Goal: Information Seeking & Learning: Learn about a topic

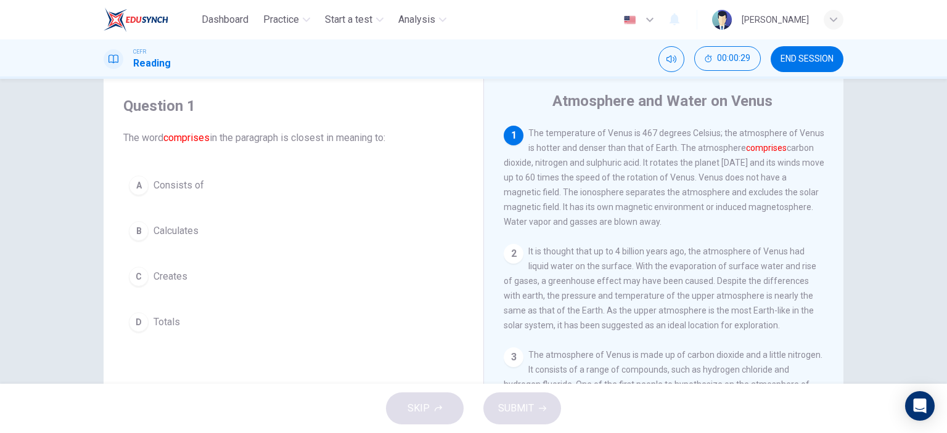
scroll to position [42, 0]
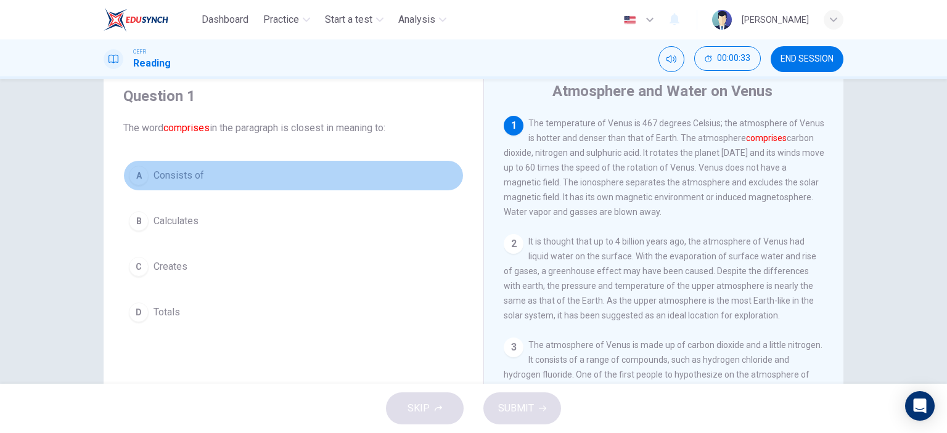
click at [188, 174] on span "Consists of" at bounding box center [179, 175] width 51 height 15
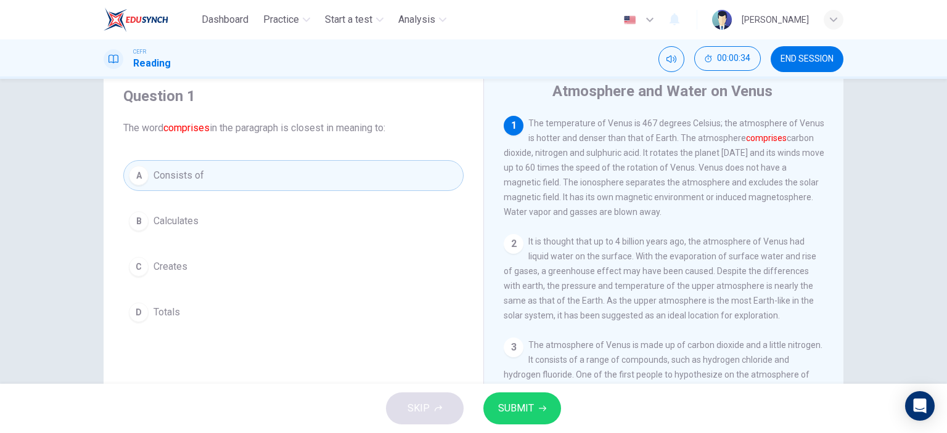
click at [535, 426] on div "SKIP SUBMIT" at bounding box center [473, 408] width 947 height 49
click at [535, 420] on button "SUBMIT" at bounding box center [522, 409] width 78 height 32
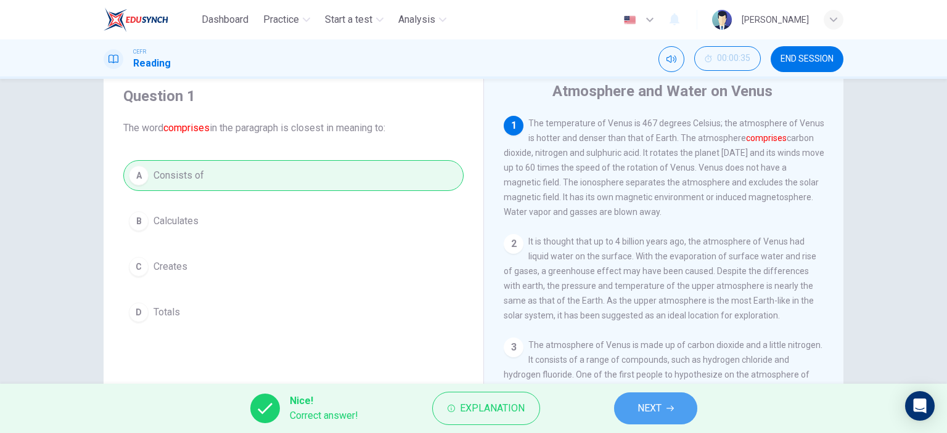
click at [653, 414] on span "NEXT" at bounding box center [649, 408] width 24 height 17
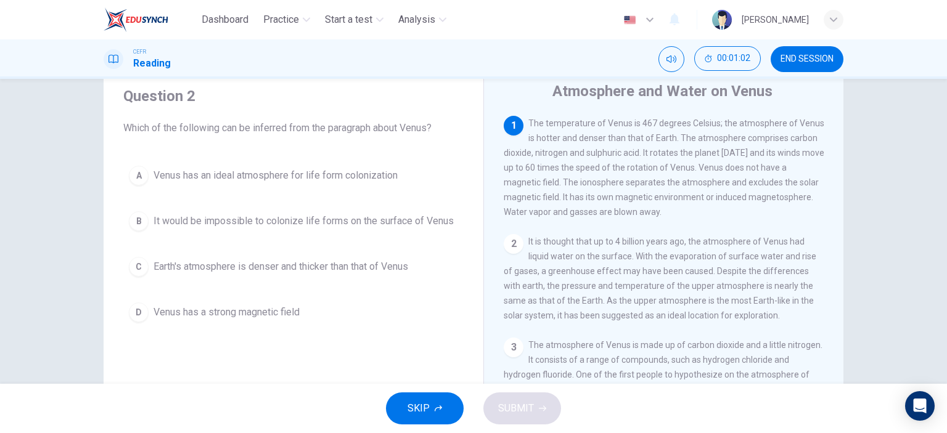
click at [563, 346] on div "3 The atmosphere of Venus is made up of carbon dioxide and a little nitrogen. I…" at bounding box center [664, 397] width 321 height 118
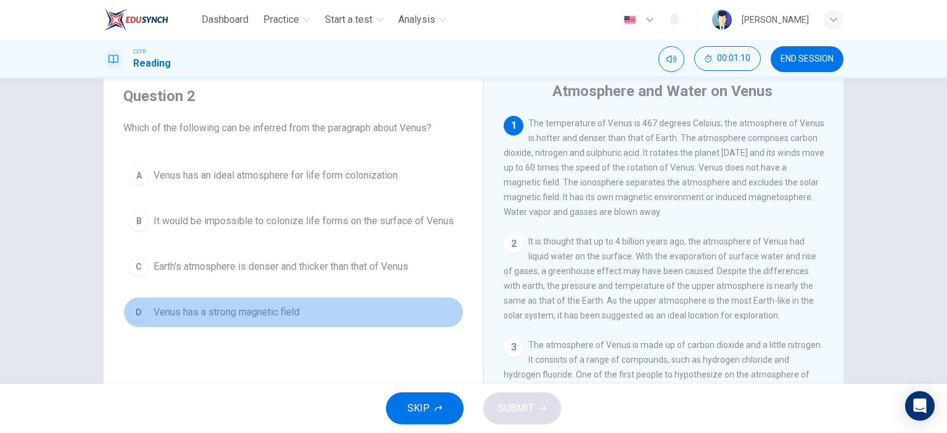
click at [266, 308] on span "Venus has a strong magnetic field" at bounding box center [227, 312] width 146 height 15
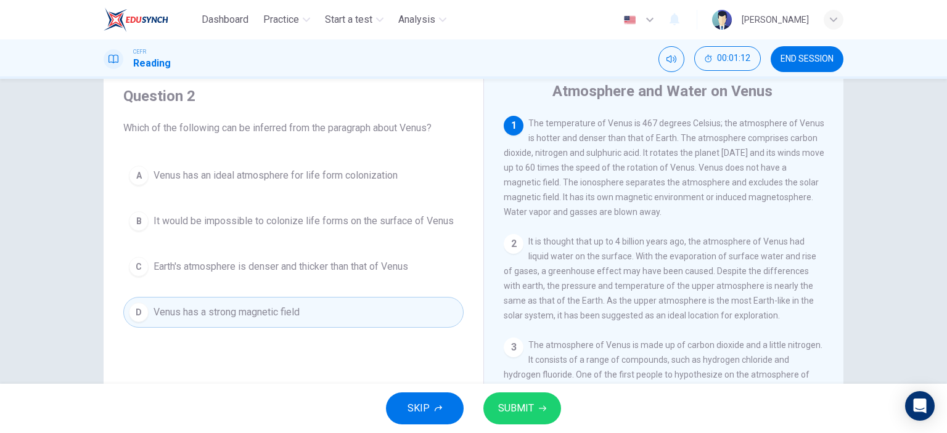
click at [508, 421] on button "SUBMIT" at bounding box center [522, 409] width 78 height 32
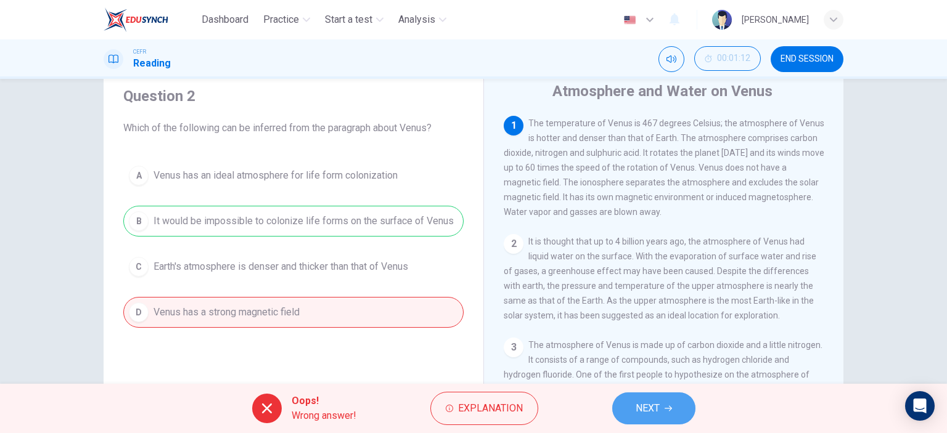
click at [666, 406] on icon "button" at bounding box center [668, 408] width 7 height 7
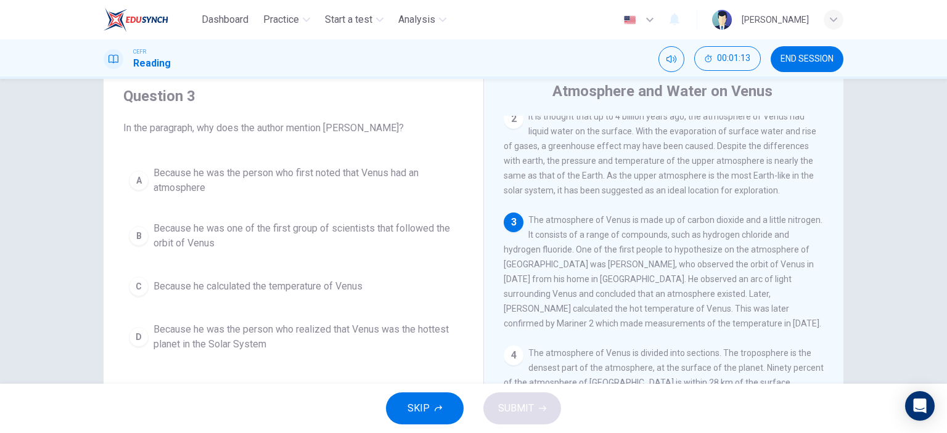
scroll to position [160, 0]
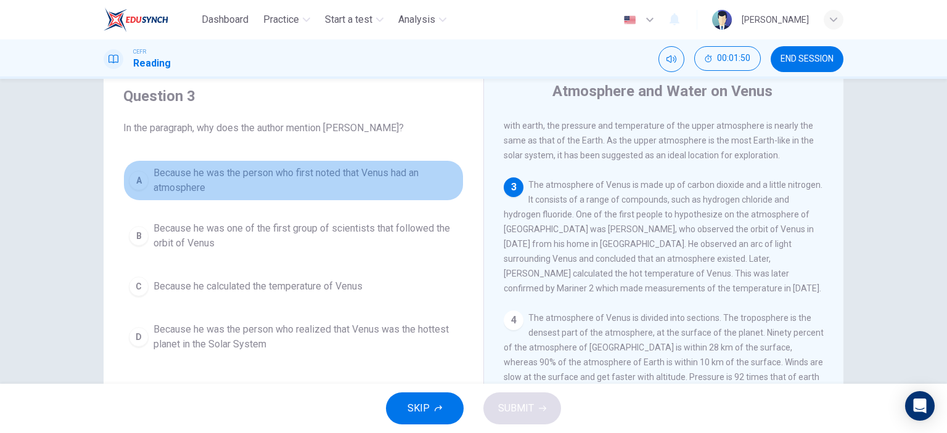
click at [356, 179] on span "Because he was the person who first noted that Venus had an atmosphere" at bounding box center [306, 181] width 305 height 30
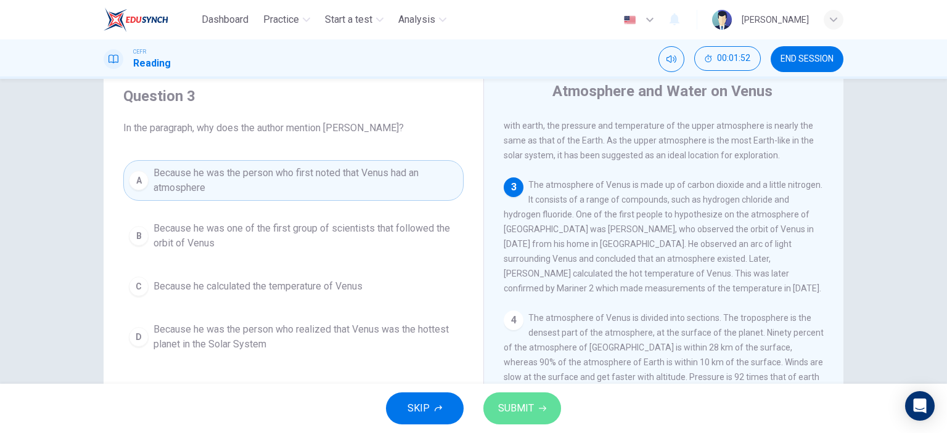
click at [541, 406] on icon "button" at bounding box center [542, 408] width 7 height 7
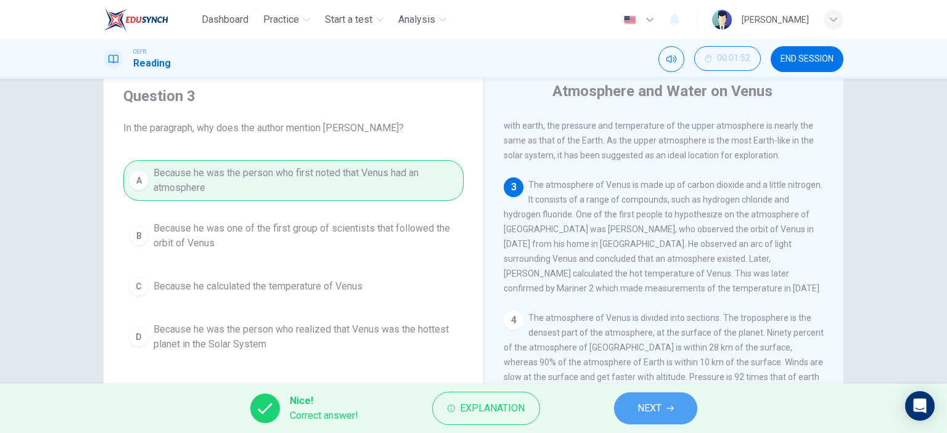
click at [647, 411] on span "NEXT" at bounding box center [649, 408] width 24 height 17
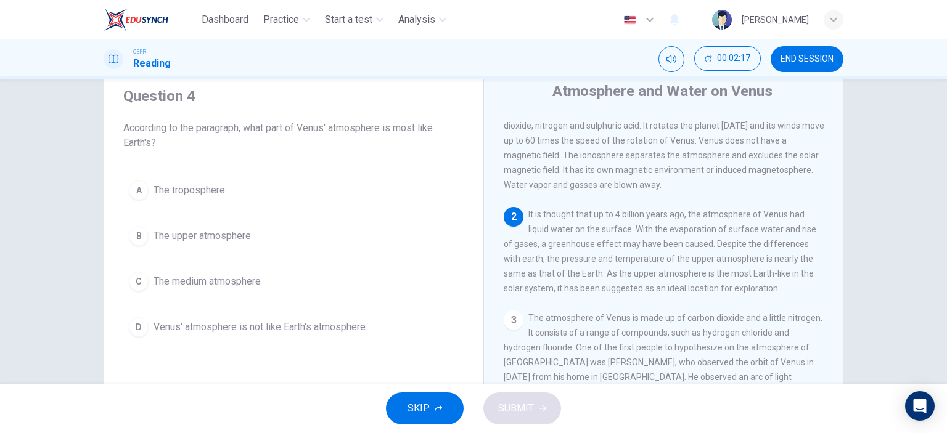
scroll to position [28, 0]
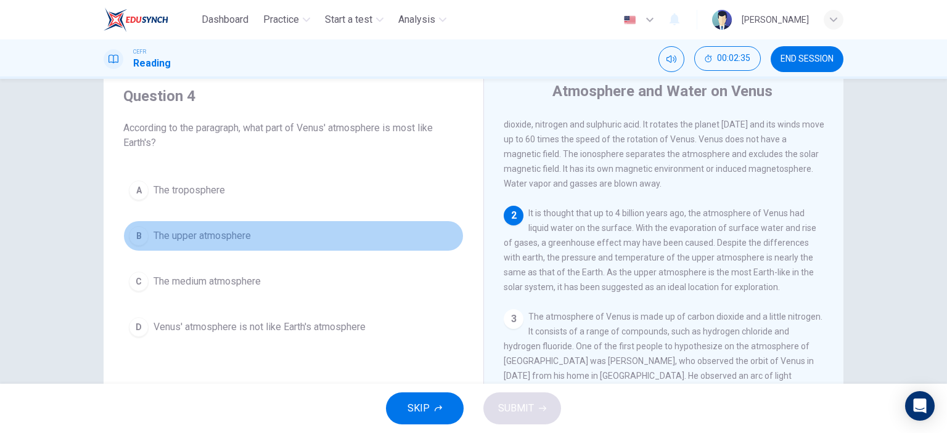
click at [234, 239] on span "The upper atmosphere" at bounding box center [202, 236] width 97 height 15
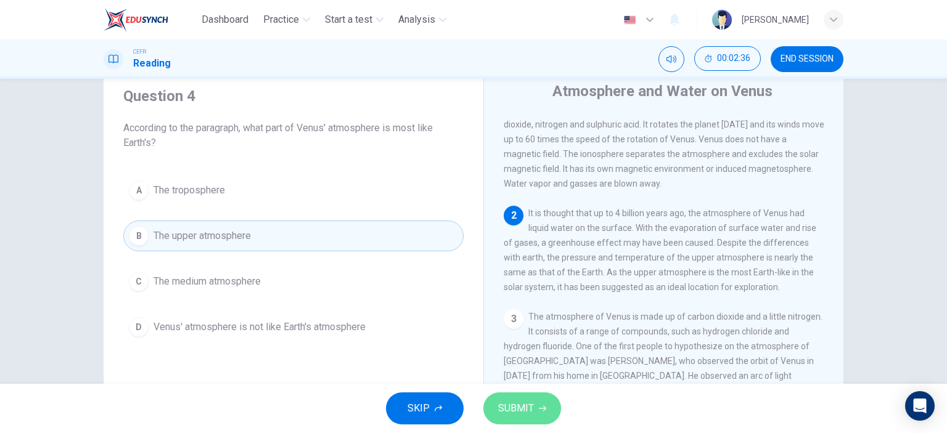
click at [527, 415] on span "SUBMIT" at bounding box center [516, 408] width 36 height 17
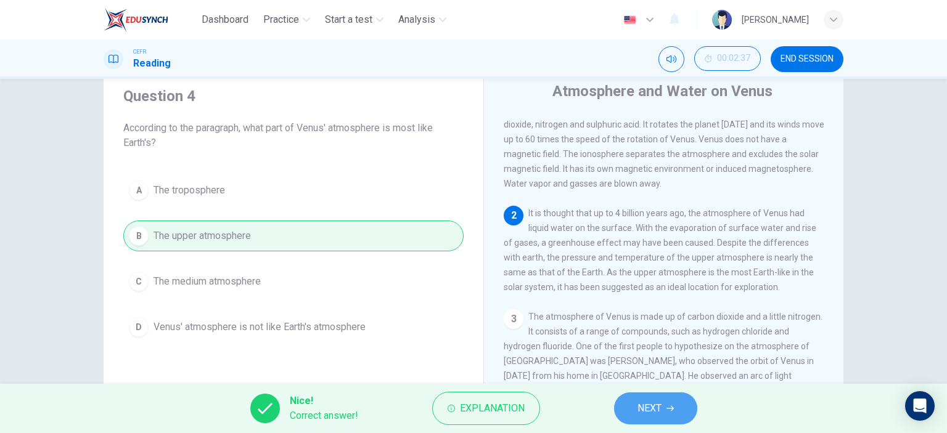
click at [639, 417] on button "NEXT" at bounding box center [655, 409] width 83 height 32
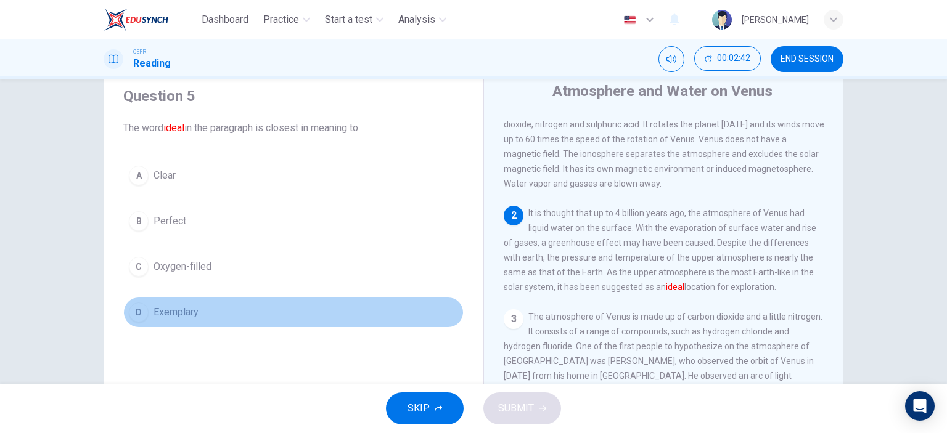
click at [192, 310] on span "Exemplary" at bounding box center [176, 312] width 45 height 15
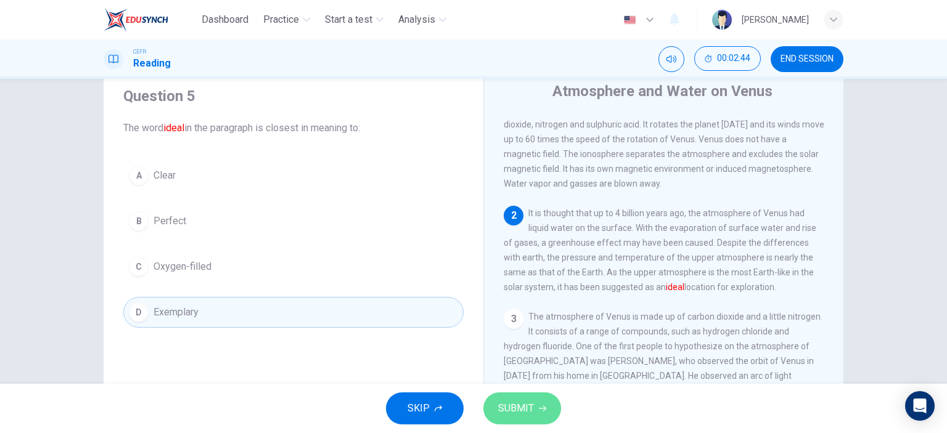
click at [511, 396] on button "SUBMIT" at bounding box center [522, 409] width 78 height 32
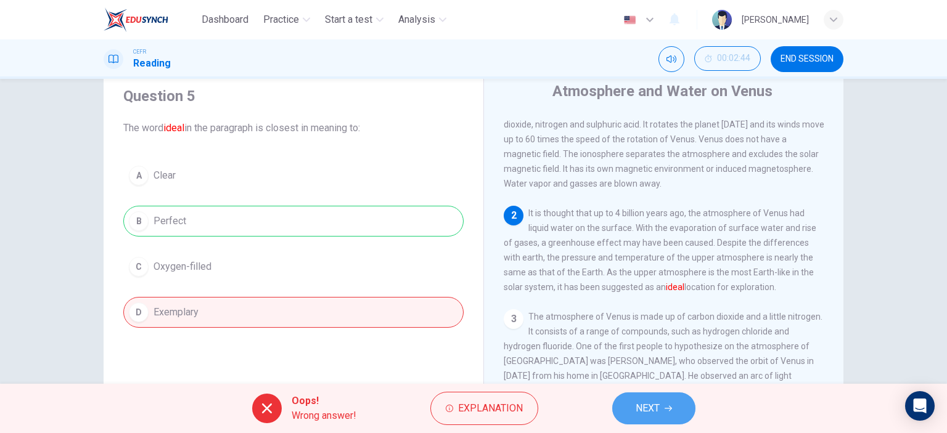
click at [652, 406] on span "NEXT" at bounding box center [648, 408] width 24 height 17
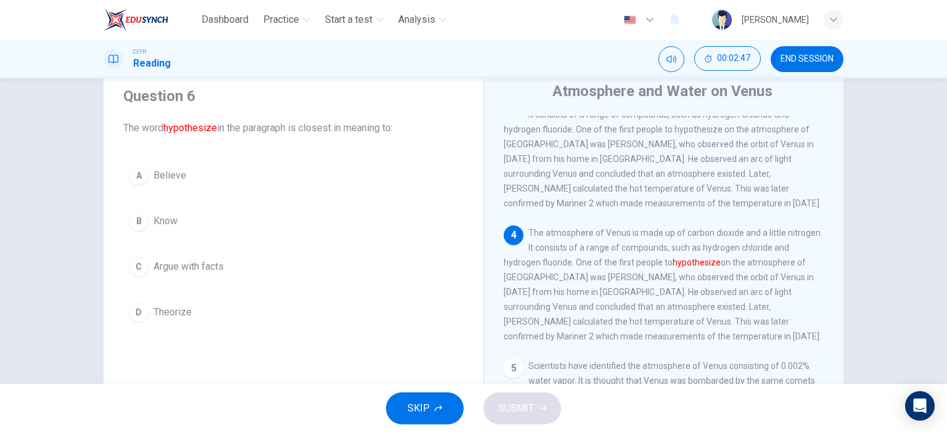
scroll to position [242, 0]
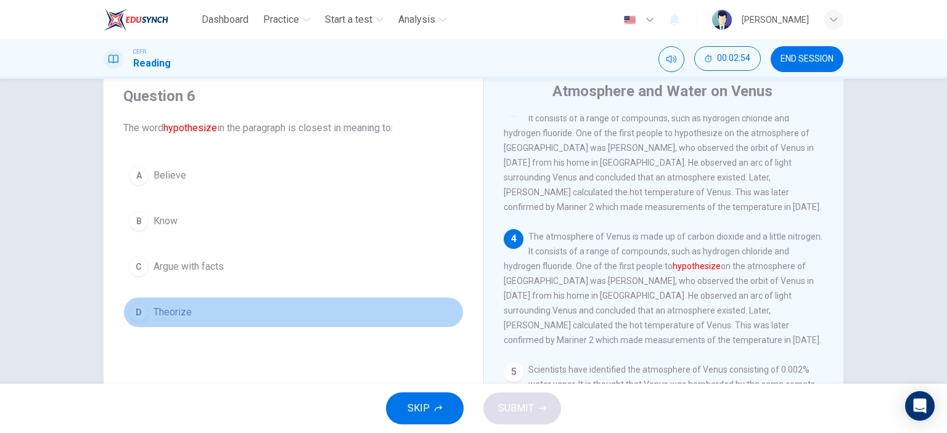
click at [182, 313] on span "Theorize" at bounding box center [173, 312] width 38 height 15
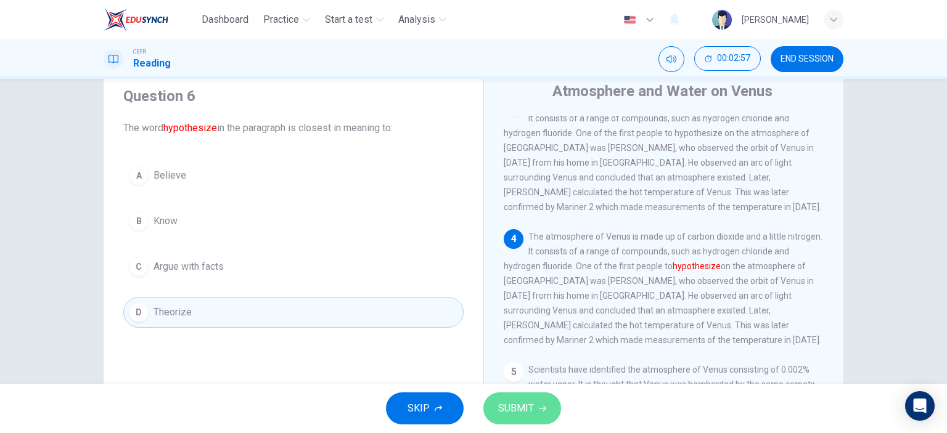
click at [528, 409] on span "SUBMIT" at bounding box center [516, 408] width 36 height 17
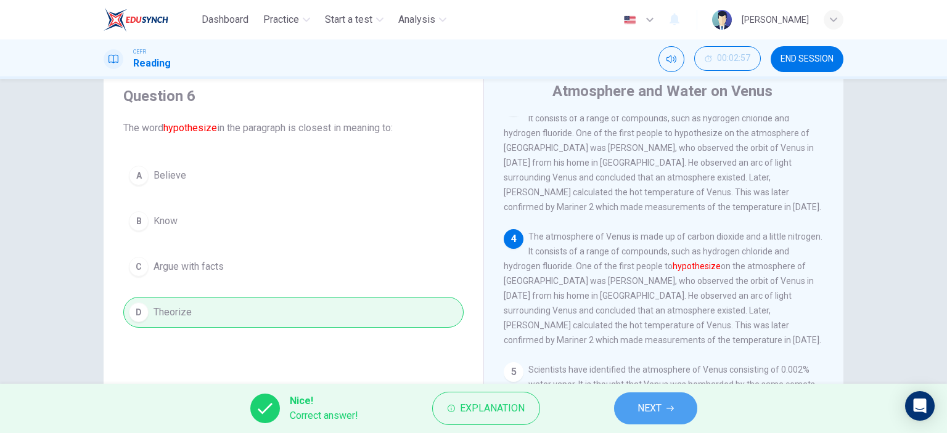
click at [656, 417] on span "NEXT" at bounding box center [649, 408] width 24 height 17
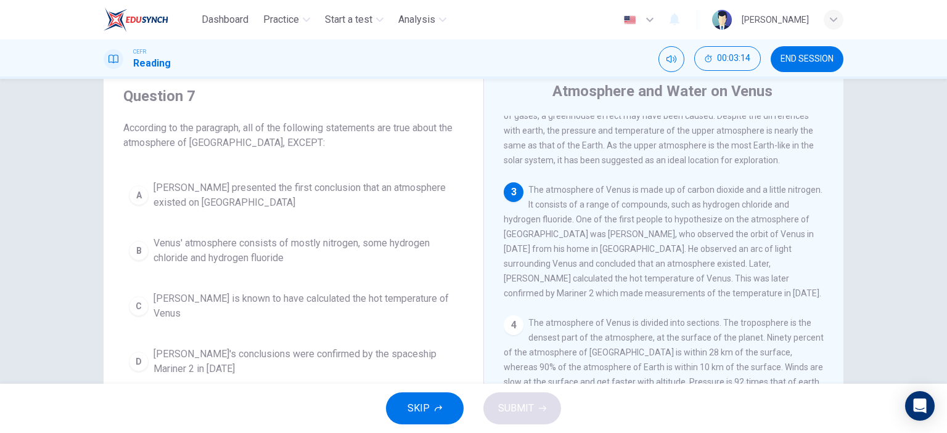
scroll to position [155, 0]
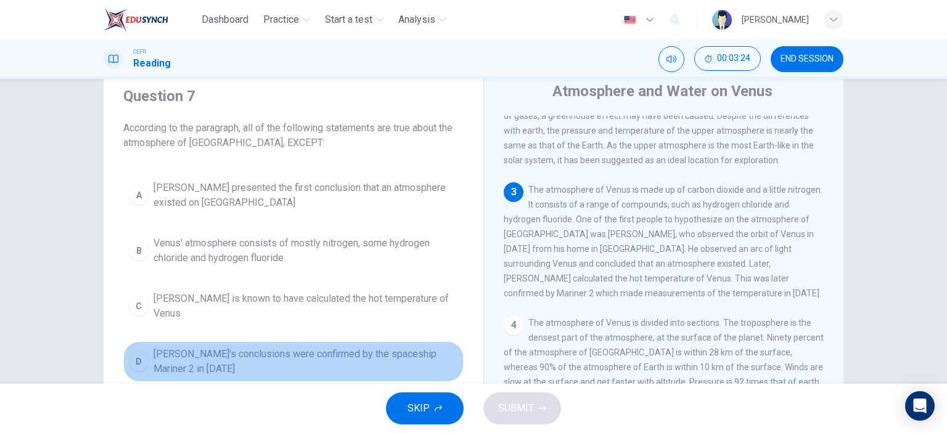
click at [427, 347] on span "[PERSON_NAME]'s conclusions were confirmed by the spaceship Mariner 2 in [DATE]" at bounding box center [306, 362] width 305 height 30
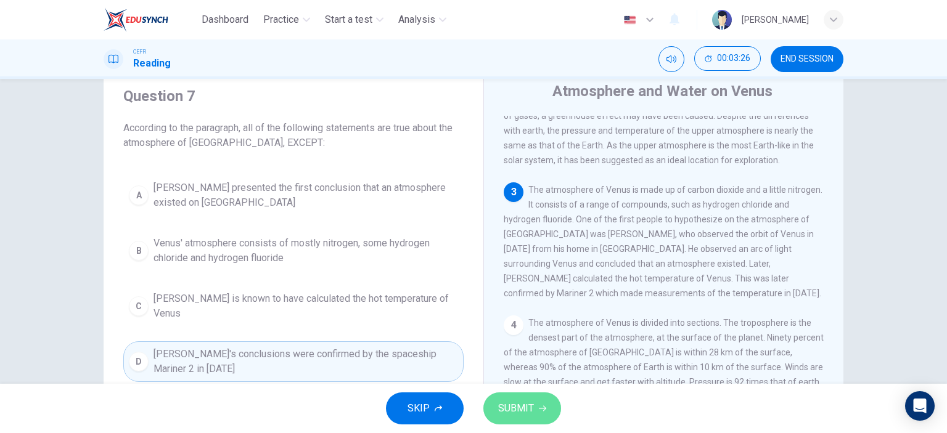
click at [526, 404] on span "SUBMIT" at bounding box center [516, 408] width 36 height 17
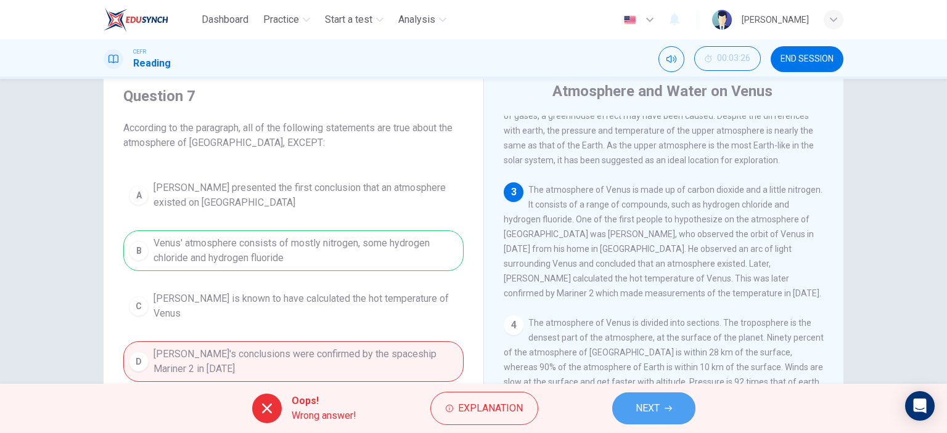
click at [654, 401] on span "NEXT" at bounding box center [648, 408] width 24 height 17
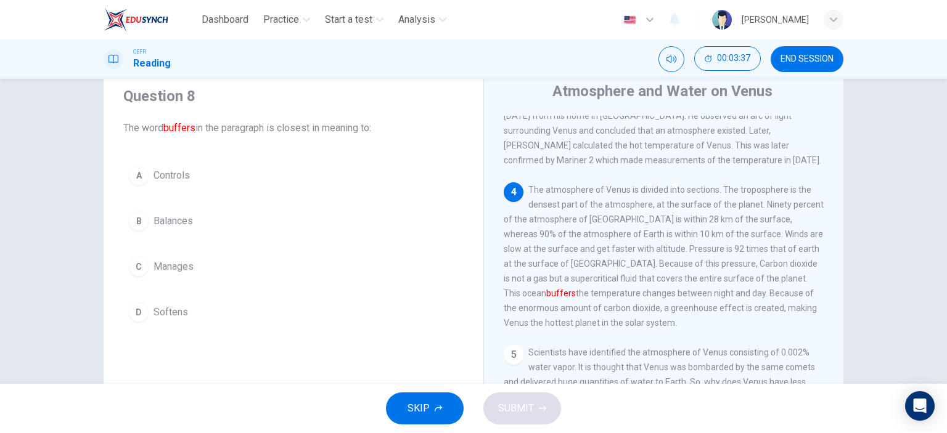
scroll to position [289, 0]
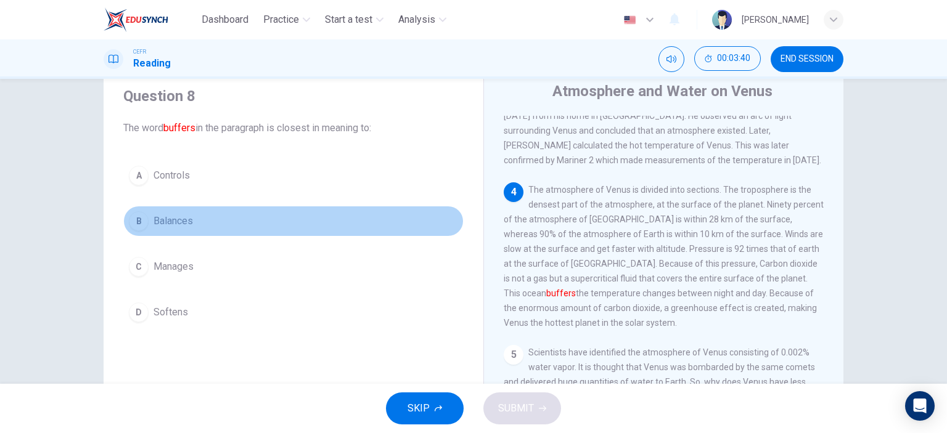
click at [157, 223] on span "Balances" at bounding box center [173, 221] width 39 height 15
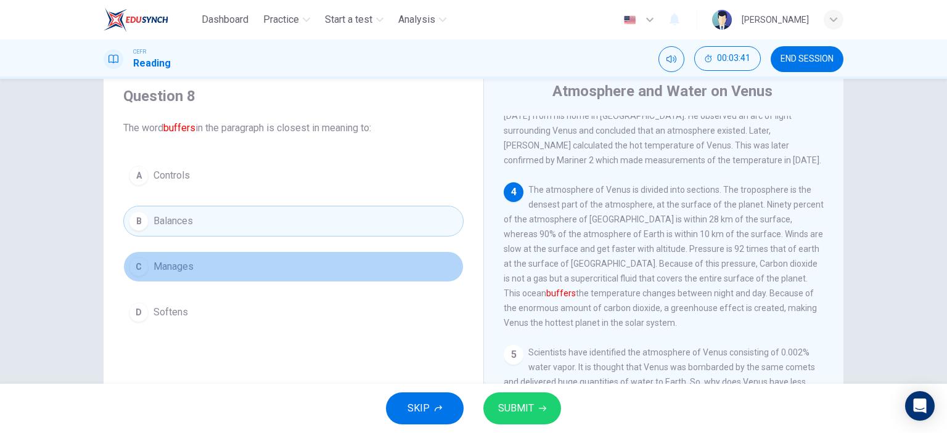
click at [195, 264] on button "C Manages" at bounding box center [293, 267] width 340 height 31
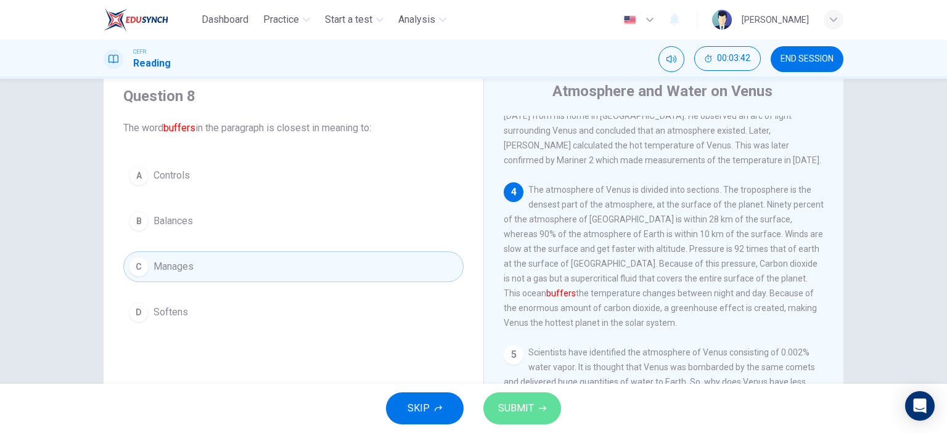
click at [536, 406] on button "SUBMIT" at bounding box center [522, 409] width 78 height 32
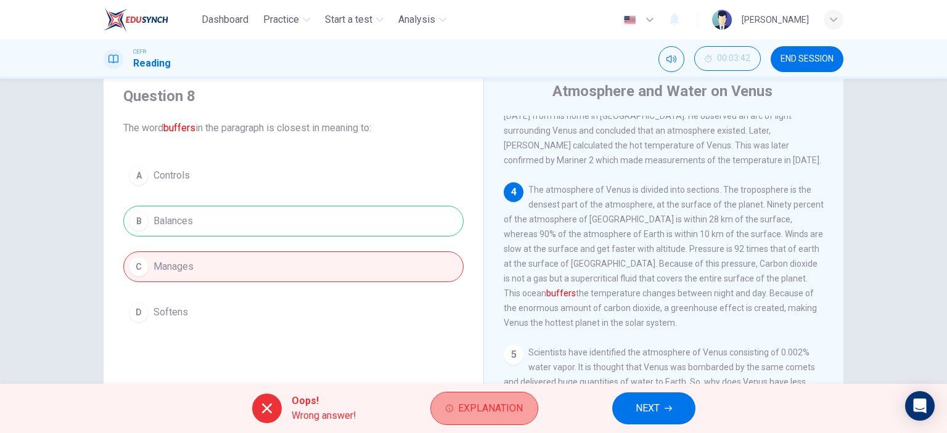
click at [457, 394] on button "Explanation" at bounding box center [484, 408] width 108 height 33
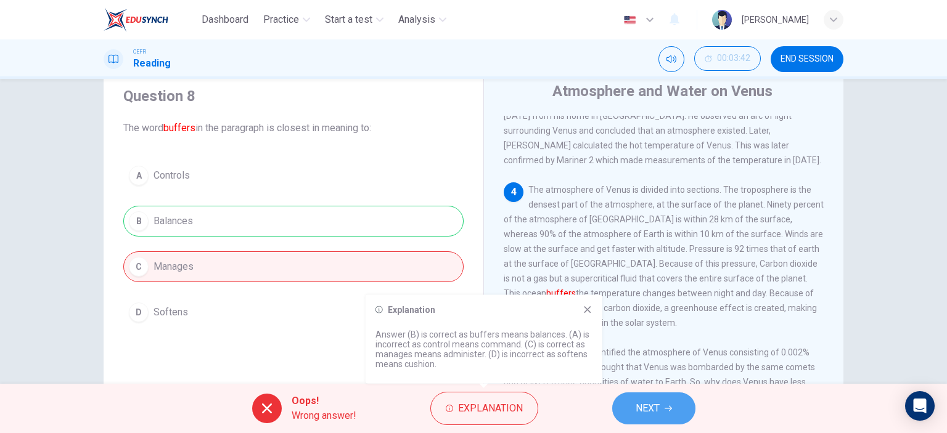
click at [637, 404] on span "NEXT" at bounding box center [648, 408] width 24 height 17
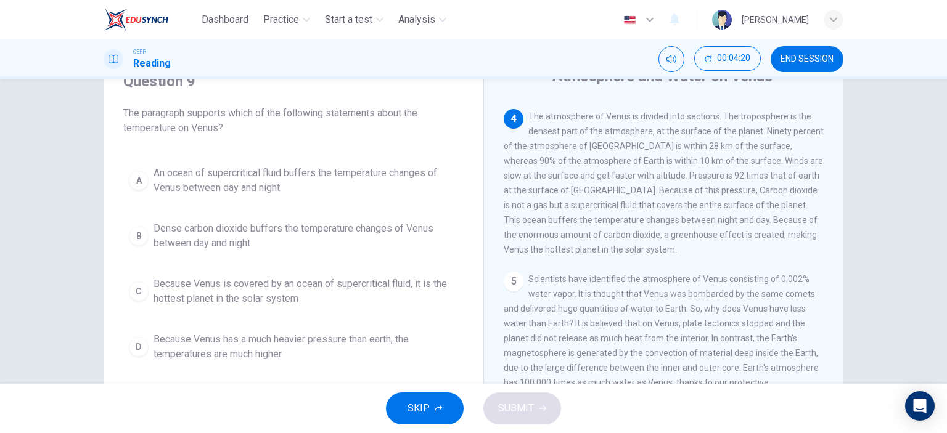
scroll to position [57, 0]
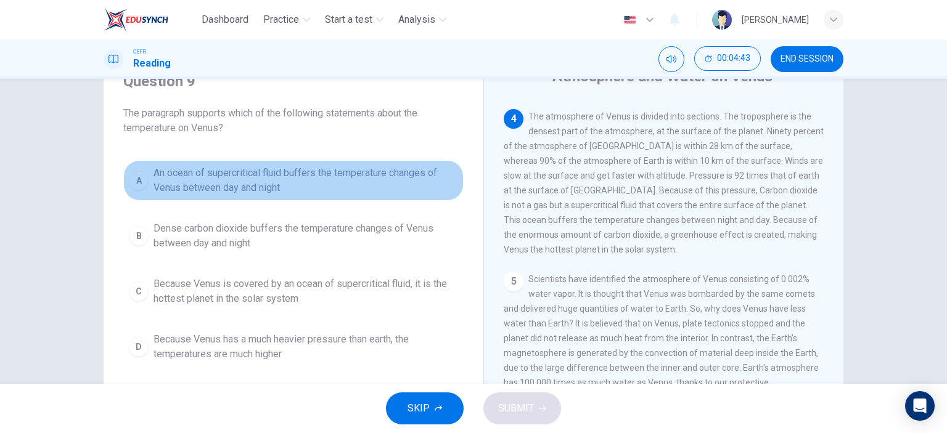
click at [395, 190] on span "An ocean of supercritical fluid buffers the temperature changes of Venus betwee…" at bounding box center [306, 181] width 305 height 30
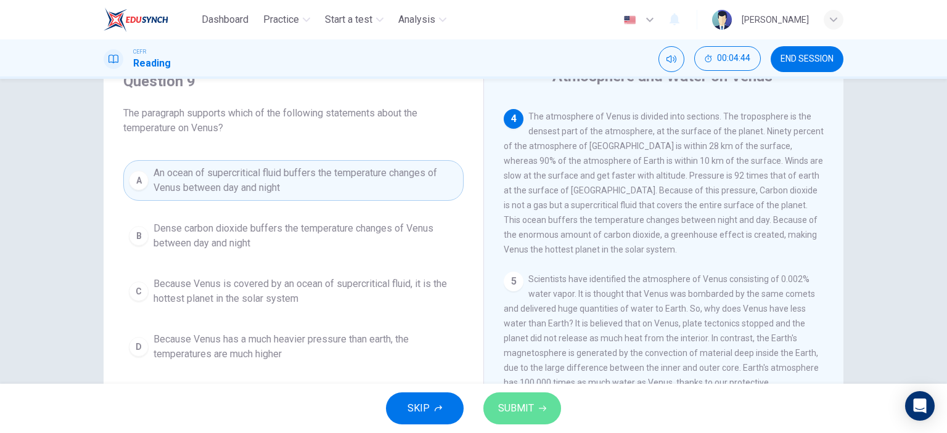
click at [525, 411] on span "SUBMIT" at bounding box center [516, 408] width 36 height 17
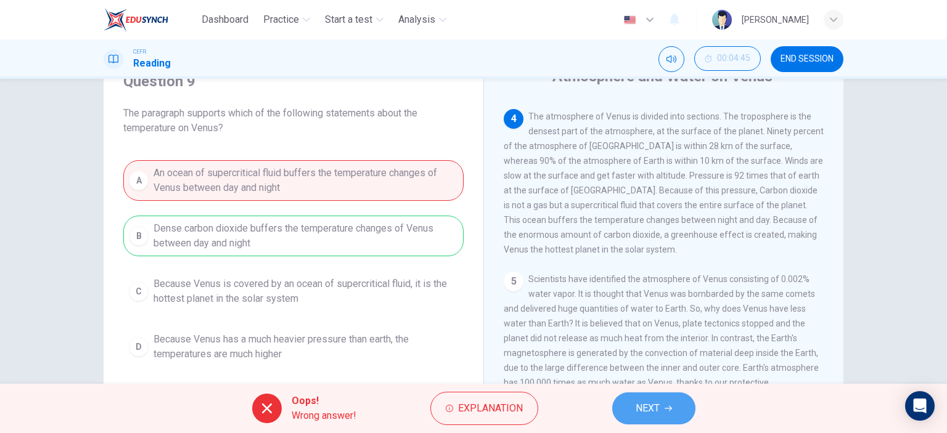
click at [637, 416] on span "NEXT" at bounding box center [648, 408] width 24 height 17
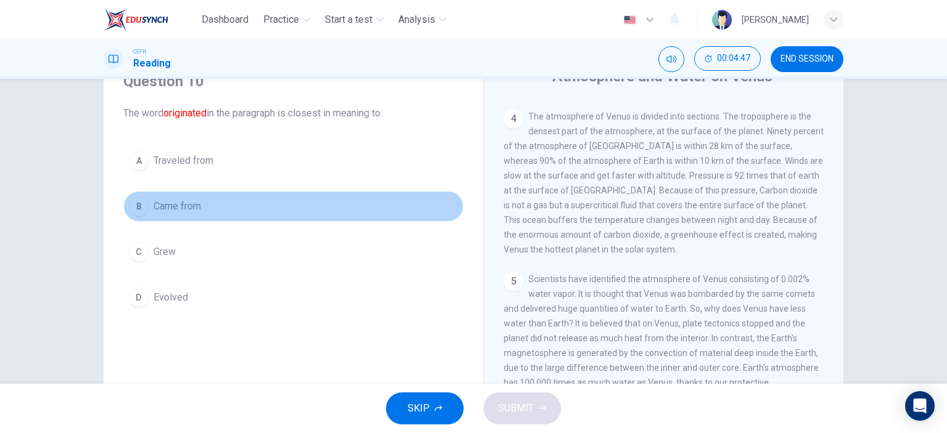
click at [182, 210] on span "Came from" at bounding box center [177, 206] width 47 height 15
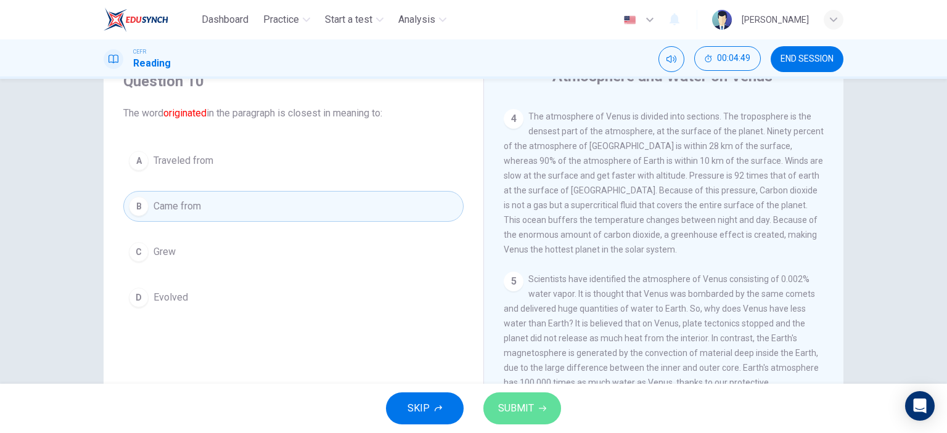
click at [528, 417] on span "SUBMIT" at bounding box center [516, 408] width 36 height 17
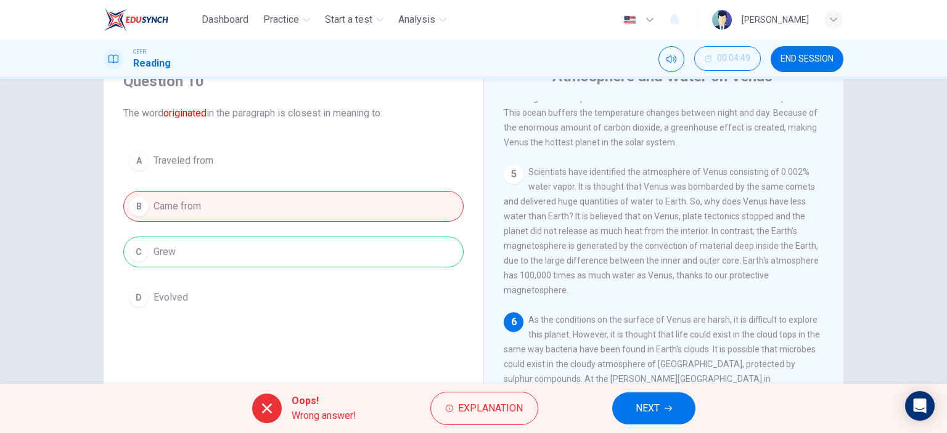
scroll to position [173, 0]
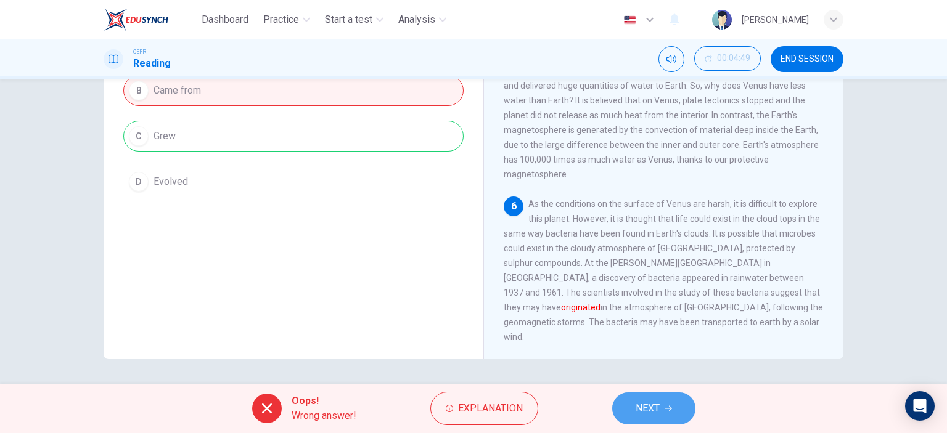
click at [644, 398] on button "NEXT" at bounding box center [653, 409] width 83 height 32
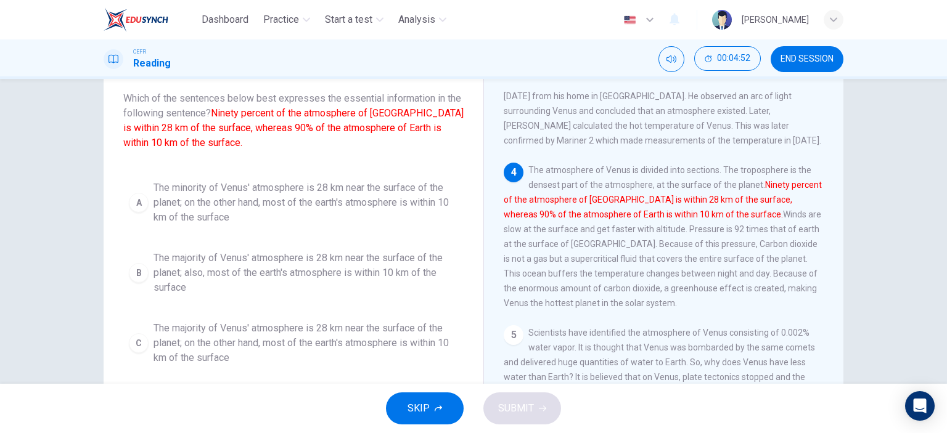
scroll to position [72, 0]
